Goal: Navigation & Orientation: Find specific page/section

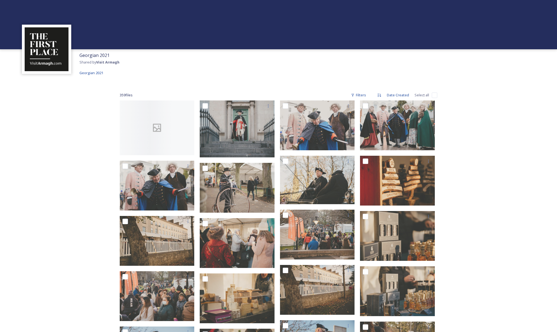
scroll to position [92, 0]
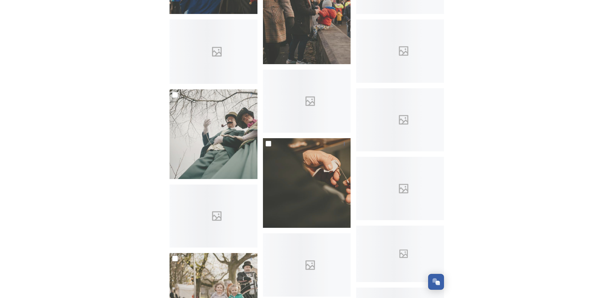
scroll to position [267, 0]
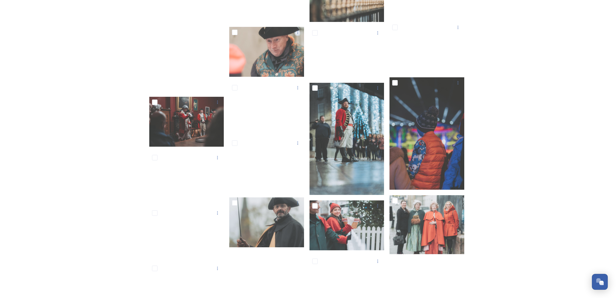
scroll to position [679, 0]
